Goal: Task Accomplishment & Management: Manage account settings

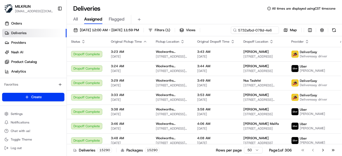
scroll to position [0, 25]
type input "5732afbd-078d-4e69-86e1-0693daddc295"
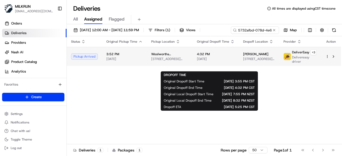
click at [213, 56] on span "4:32 PM" at bounding box center [216, 54] width 38 height 4
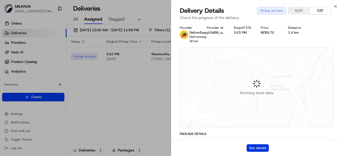
click at [254, 146] on button "See details" at bounding box center [258, 148] width 22 height 7
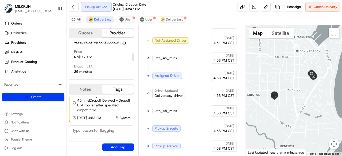
scroll to position [27, 0]
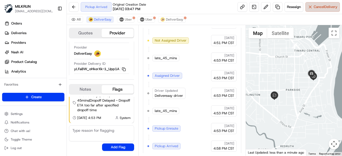
click at [324, 9] on span "Cancel Delivery" at bounding box center [326, 7] width 24 height 5
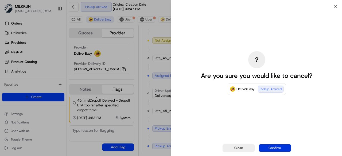
click at [271, 147] on button "Confirm" at bounding box center [275, 148] width 32 height 7
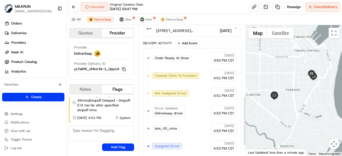
scroll to position [104, 0]
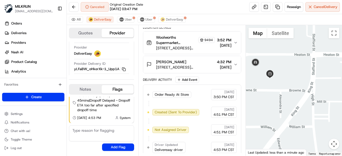
drag, startPoint x: 301, startPoint y: 102, endPoint x: 314, endPoint y: 124, distance: 25.9
click at [314, 124] on div at bounding box center [294, 90] width 96 height 131
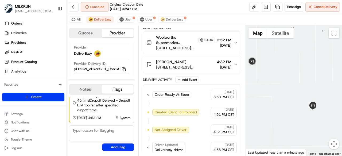
drag, startPoint x: 320, startPoint y: 119, endPoint x: 324, endPoint y: 119, distance: 3.2
click at [324, 119] on div at bounding box center [294, 90] width 96 height 131
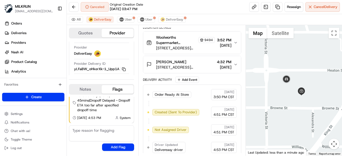
drag, startPoint x: 266, startPoint y: 108, endPoint x: 285, endPoint y: 104, distance: 18.8
click at [285, 104] on div at bounding box center [294, 90] width 96 height 131
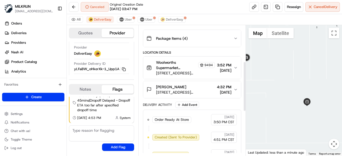
scroll to position [77, 0]
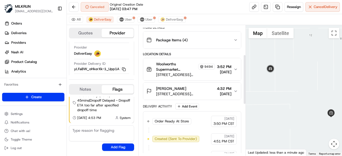
drag, startPoint x: 297, startPoint y: 103, endPoint x: 303, endPoint y: 104, distance: 6.0
click at [303, 104] on div at bounding box center [294, 90] width 96 height 131
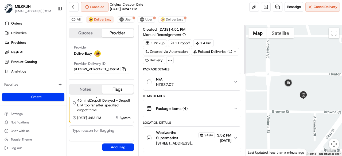
scroll to position [0, 0]
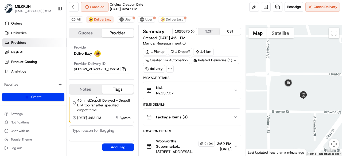
click at [30, 42] on link "Providers" at bounding box center [34, 42] width 64 height 9
